Goal: Information Seeking & Learning: Understand process/instructions

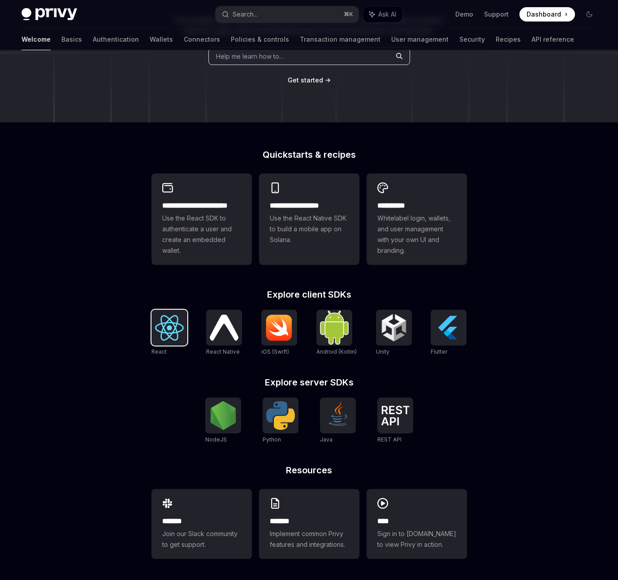
scroll to position [133, 0]
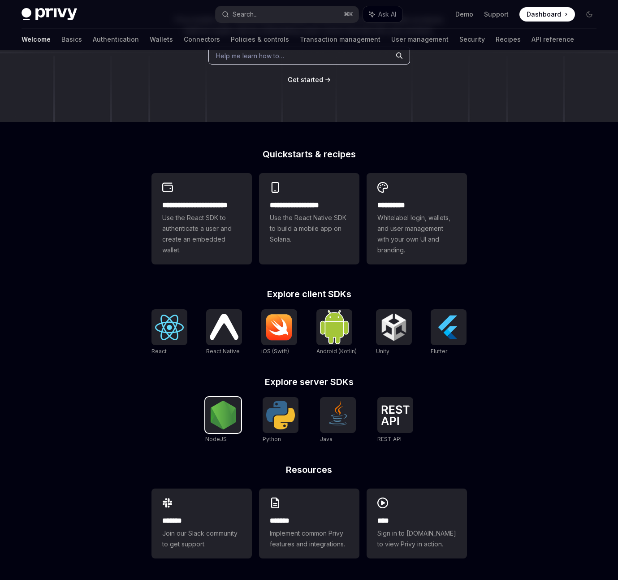
click at [213, 408] on img at bounding box center [223, 415] width 29 height 29
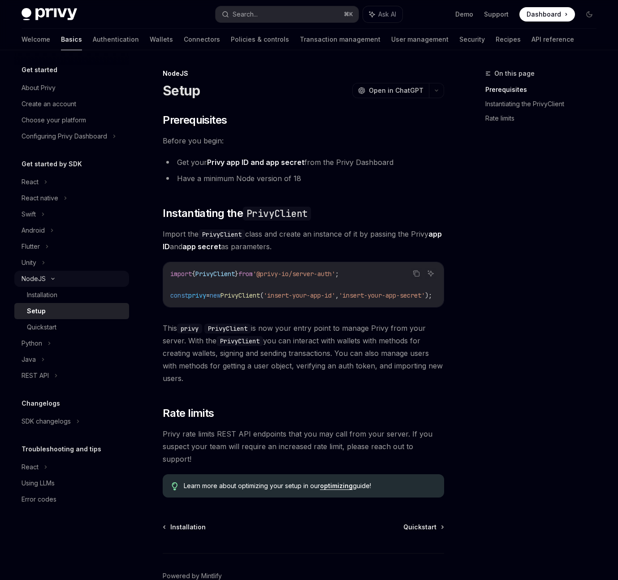
click at [61, 282] on div "NodeJS" at bounding box center [71, 279] width 115 height 16
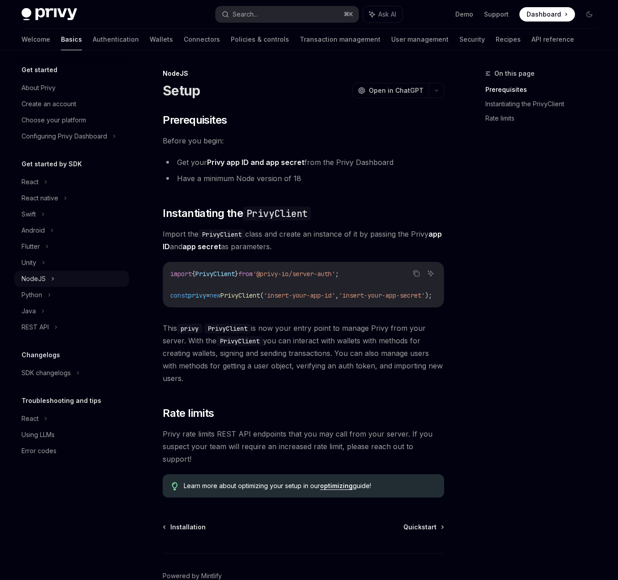
click at [61, 275] on div "NodeJS" at bounding box center [71, 279] width 115 height 16
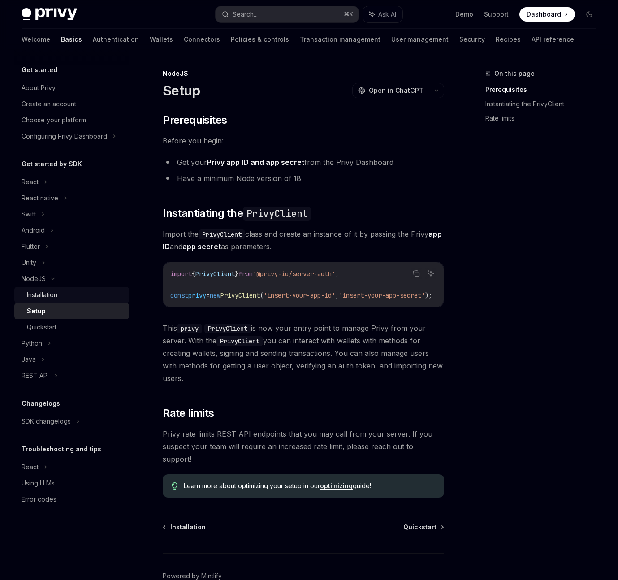
click at [66, 291] on div "Installation" at bounding box center [75, 295] width 97 height 11
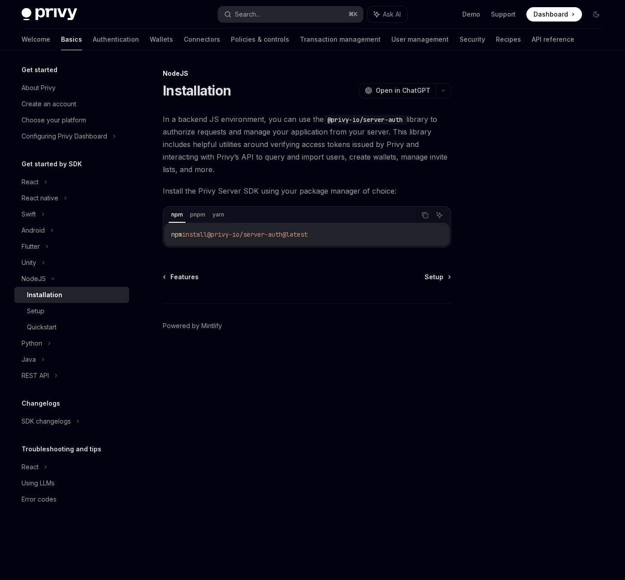
drag, startPoint x: 164, startPoint y: 117, endPoint x: 223, endPoint y: 154, distance: 69.8
click at [223, 157] on span "In a backend JS environment, you can use the @privy-io/server-auth library to a…" at bounding box center [307, 144] width 288 height 63
click at [213, 137] on span "In a backend JS environment, you can use the @privy-io/server-auth library to a…" at bounding box center [307, 144] width 288 height 63
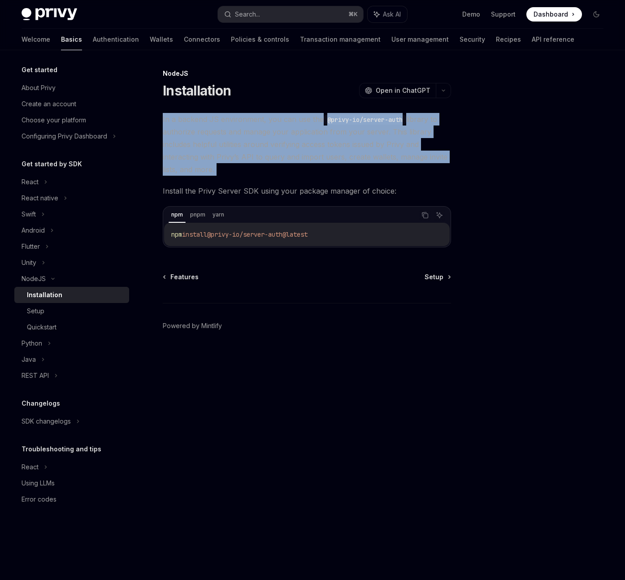
click at [213, 137] on span "In a backend JS environment, you can use the @privy-io/server-auth library to a…" at bounding box center [307, 144] width 288 height 63
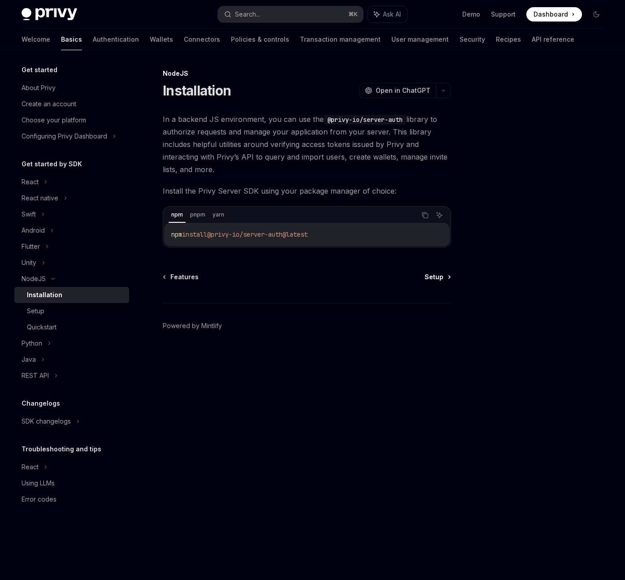
click at [448, 277] on link "Setup" at bounding box center [438, 277] width 26 height 9
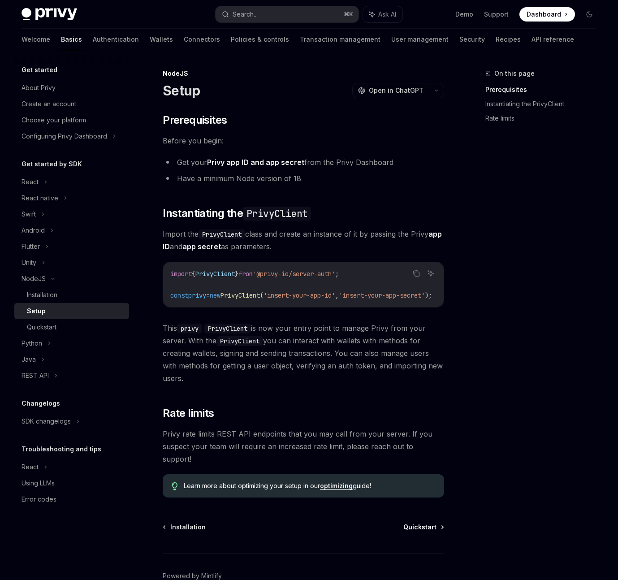
click at [426, 523] on span "Quickstart" at bounding box center [420, 527] width 33 height 9
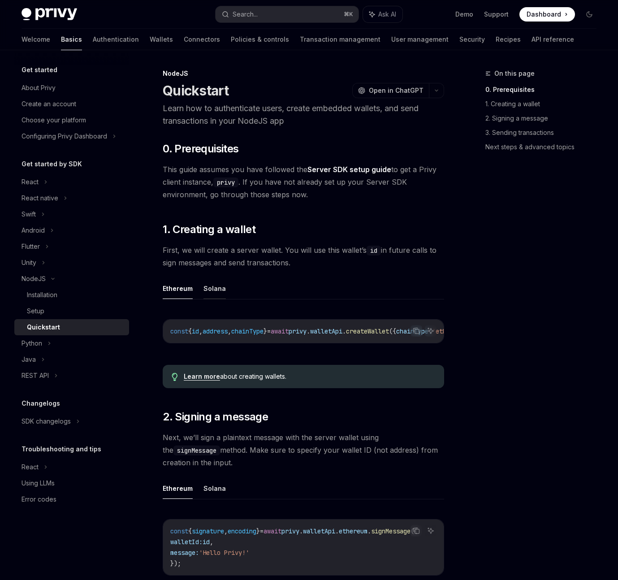
click at [211, 292] on button "Solana" at bounding box center [215, 288] width 22 height 21
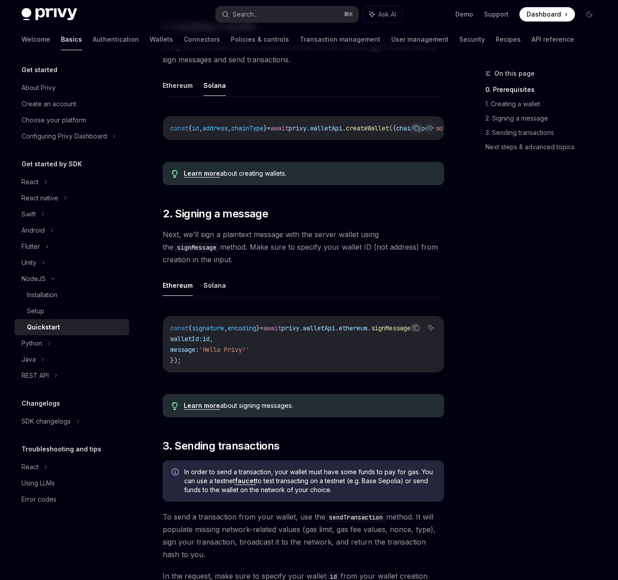
scroll to position [236, 0]
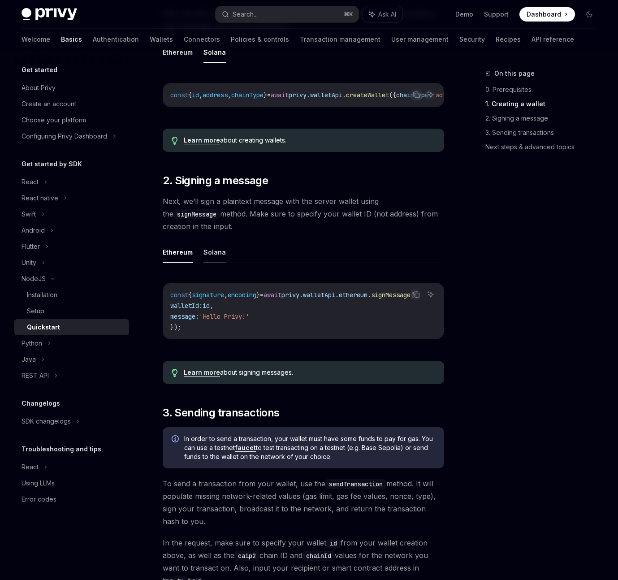
click at [208, 262] on button "Solana" at bounding box center [215, 252] width 22 height 21
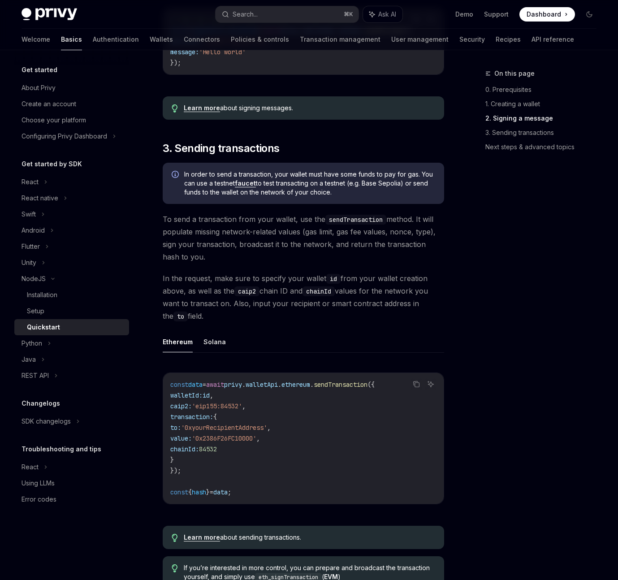
scroll to position [521, 0]
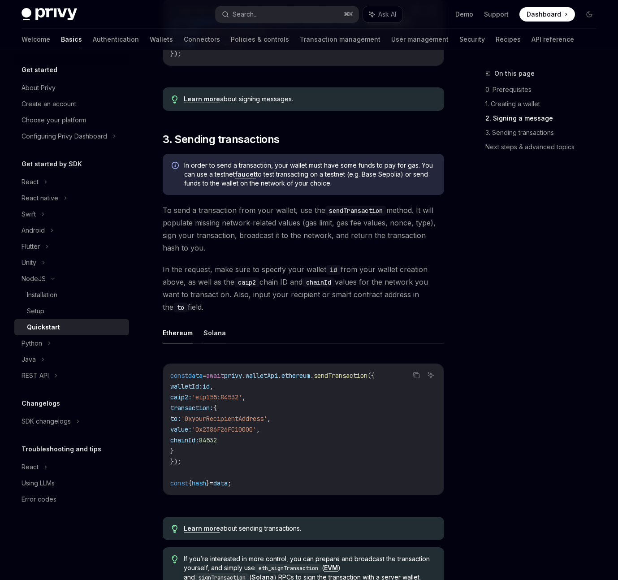
click at [213, 336] on button "Solana" at bounding box center [215, 332] width 22 height 21
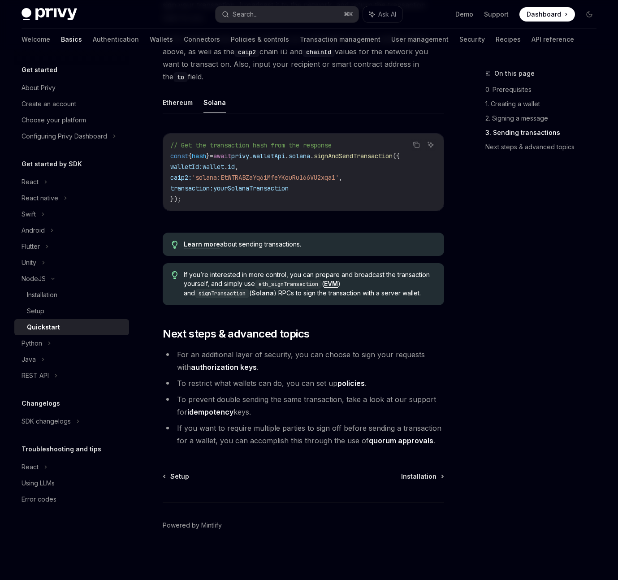
scroll to position [761, 0]
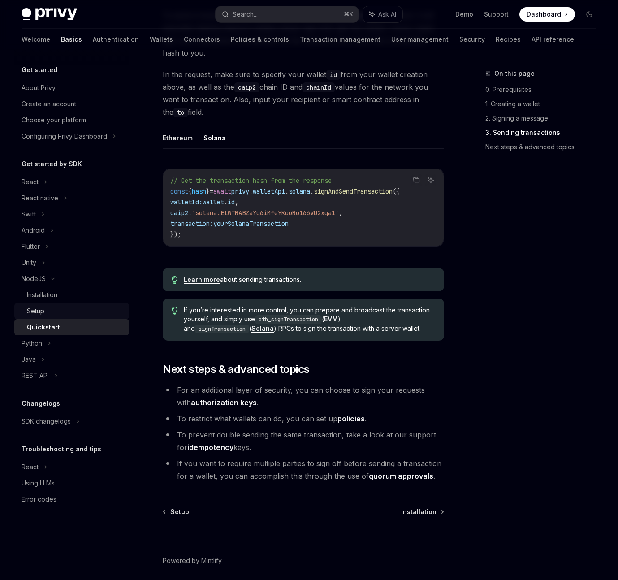
click at [57, 313] on div "Setup" at bounding box center [75, 311] width 97 height 11
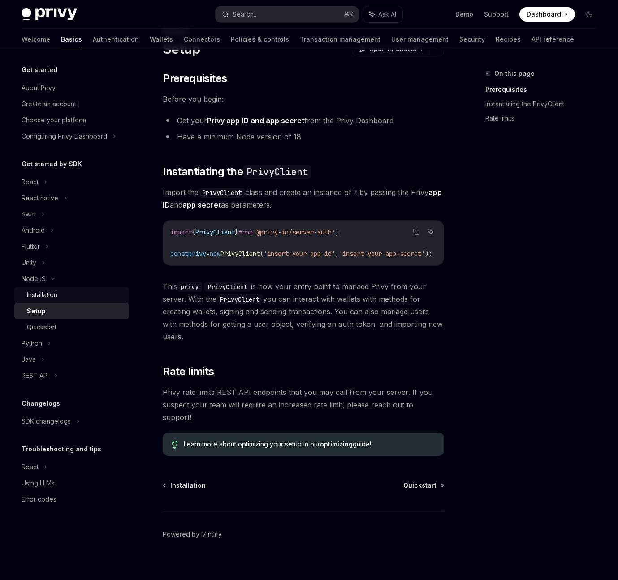
click at [56, 299] on div "Installation" at bounding box center [42, 295] width 30 height 11
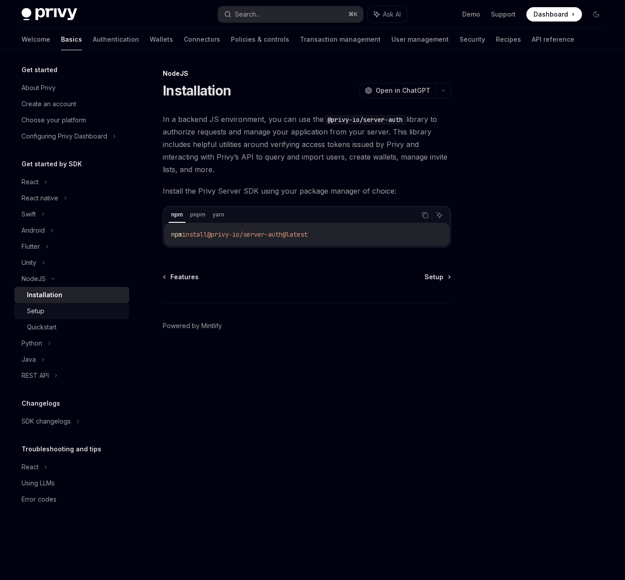
click at [56, 310] on div "Setup" at bounding box center [75, 311] width 97 height 11
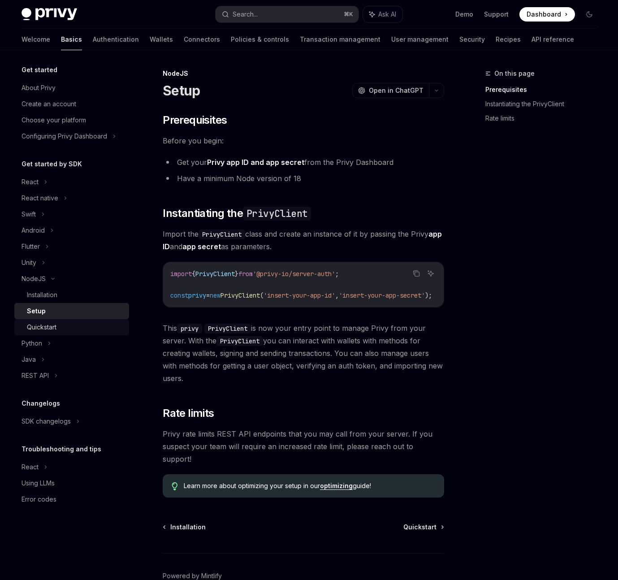
click at [54, 330] on div "Quickstart" at bounding box center [42, 327] width 30 height 11
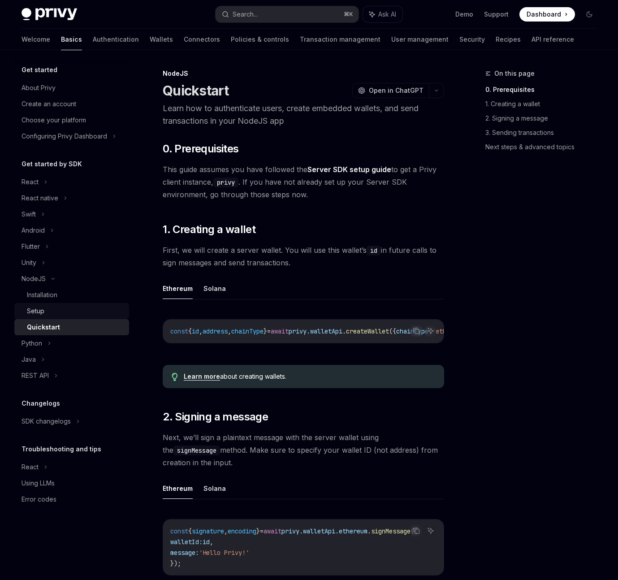
click at [56, 317] on link "Setup" at bounding box center [71, 311] width 115 height 16
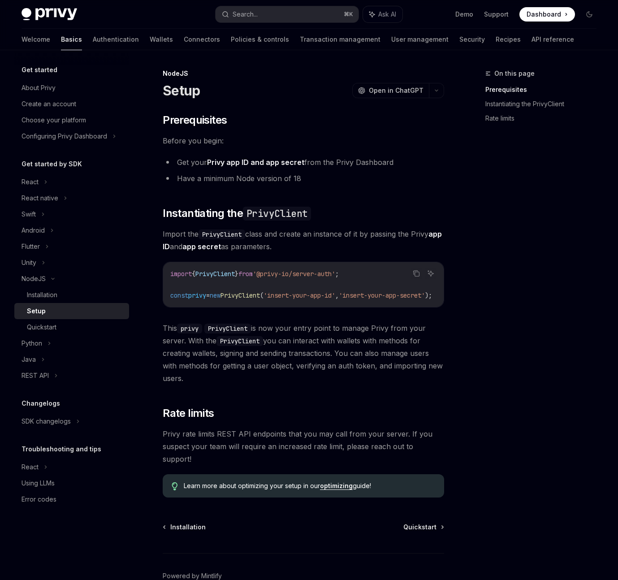
click at [60, 305] on link "Setup" at bounding box center [71, 311] width 115 height 16
click at [57, 295] on div "Installation" at bounding box center [42, 295] width 30 height 11
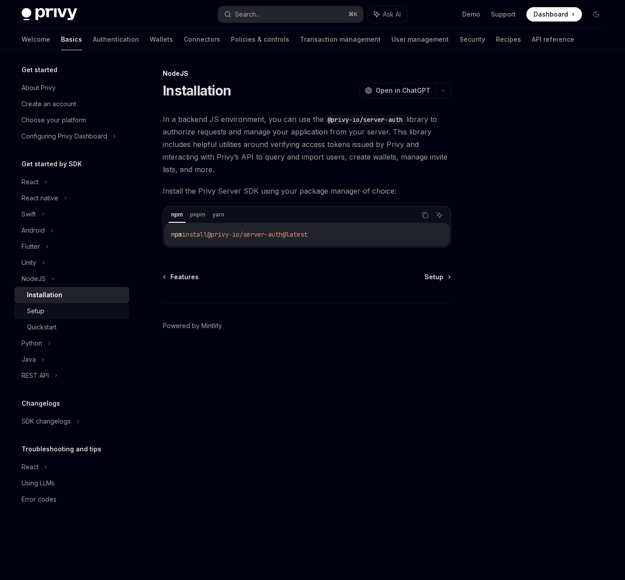
click at [40, 313] on div "Setup" at bounding box center [35, 311] width 17 height 11
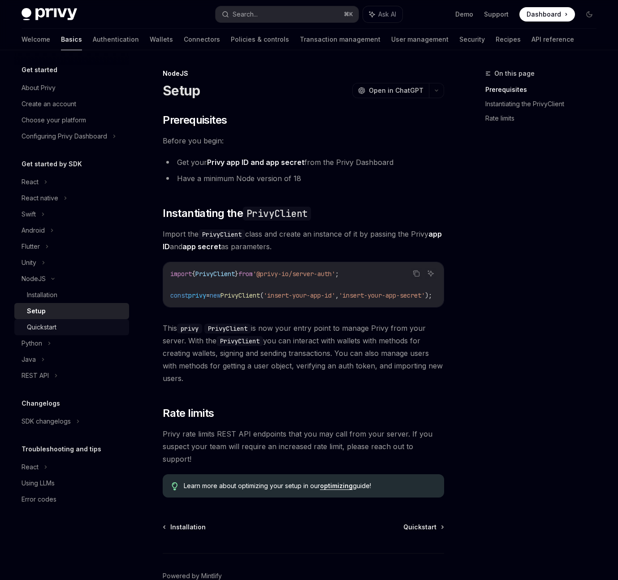
click at [43, 323] on div "Quickstart" at bounding box center [42, 327] width 30 height 11
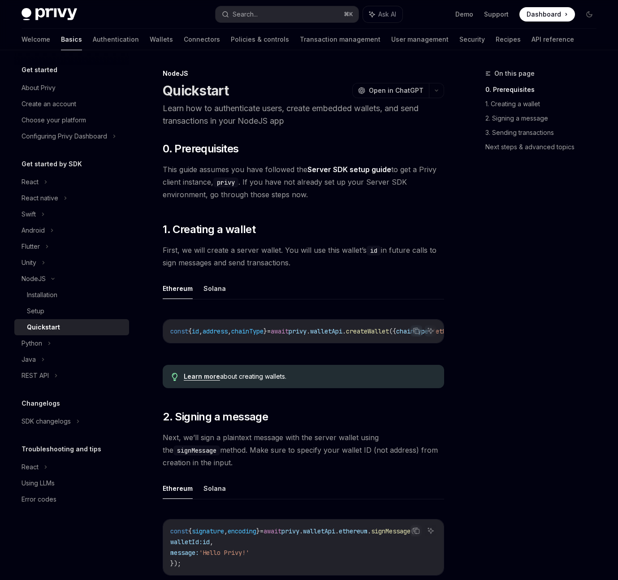
type textarea "*"
